Goal: Navigation & Orientation: Find specific page/section

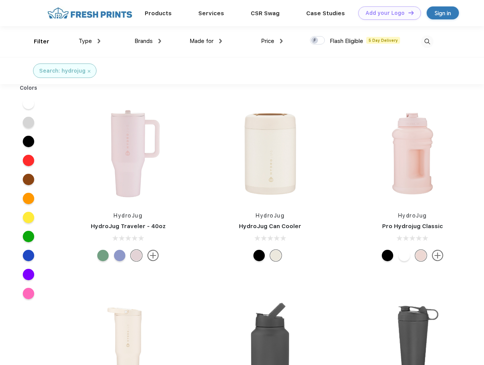
click at [387, 13] on link "Add your Logo Design Tool" at bounding box center [389, 12] width 63 height 13
click at [0, 0] on div "Design Tool" at bounding box center [0, 0] width 0 height 0
click at [407, 13] on link "Add your Logo Design Tool" at bounding box center [389, 12] width 63 height 13
click at [36, 41] on div "Filter" at bounding box center [42, 41] width 16 height 9
click at [90, 41] on span "Type" at bounding box center [85, 41] width 13 height 7
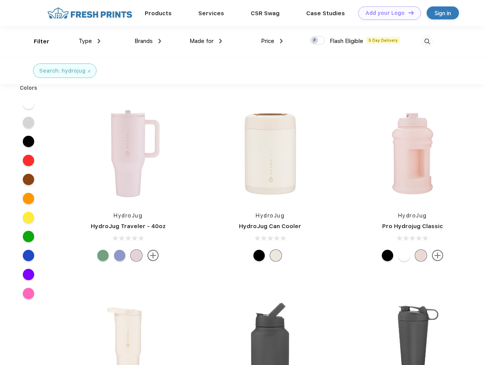
click at [148, 41] on span "Brands" at bounding box center [143, 41] width 18 height 7
click at [206, 41] on span "Made for" at bounding box center [202, 41] width 24 height 7
click at [272, 41] on span "Price" at bounding box center [267, 41] width 13 height 7
click at [317, 41] on div at bounding box center [317, 40] width 15 height 8
click at [315, 41] on input "checkbox" at bounding box center [312, 38] width 5 height 5
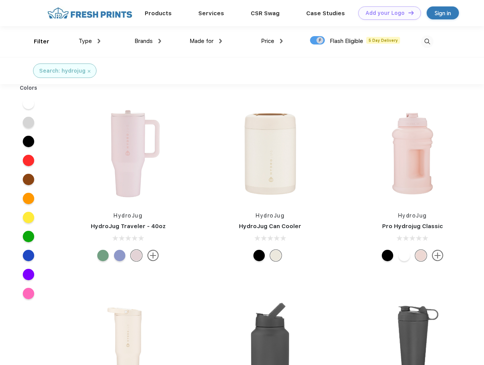
click at [427, 41] on img at bounding box center [427, 41] width 13 height 13
